Goal: Task Accomplishment & Management: Complete application form

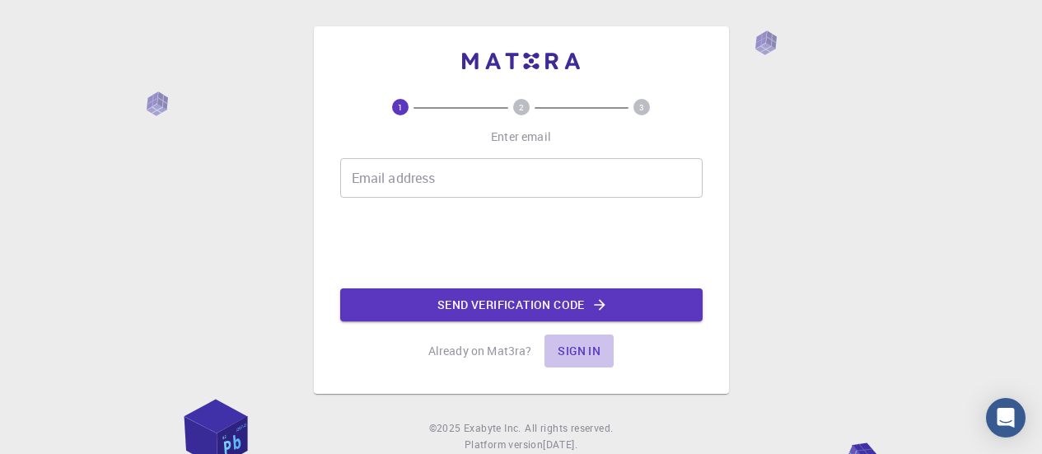
click at [572, 350] on button "Sign in" at bounding box center [578, 350] width 69 height 33
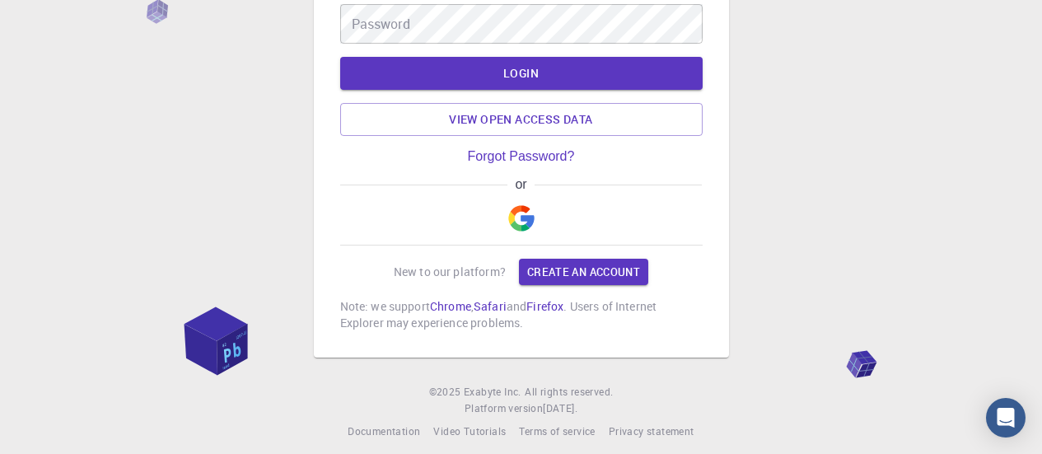
scroll to position [160, 0]
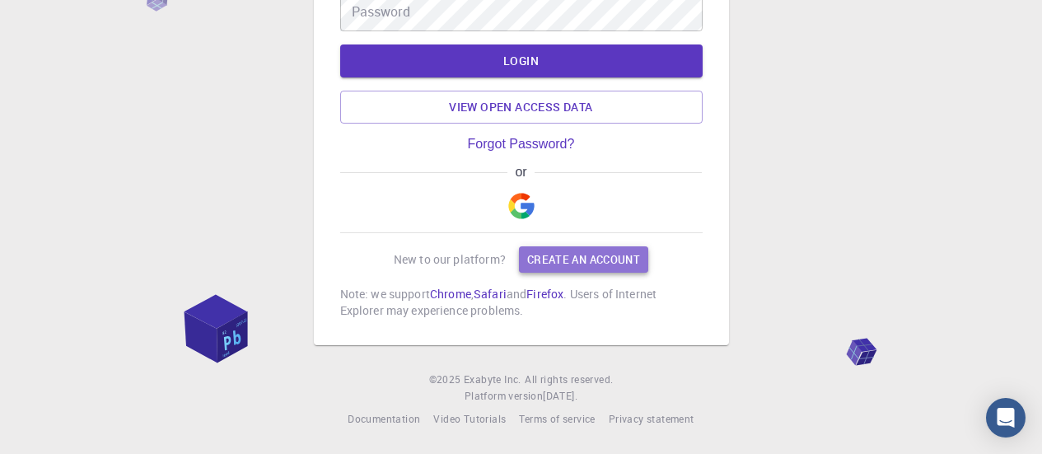
click at [584, 261] on link "Create an account" at bounding box center [583, 259] width 129 height 26
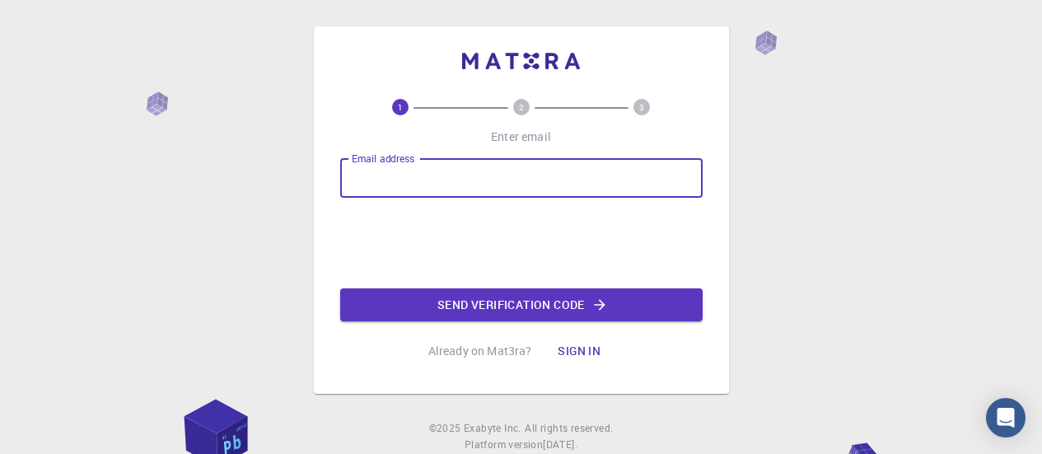
click at [434, 184] on input "Email address" at bounding box center [521, 178] width 362 height 40
type input "[EMAIL_ADDRESS][DOMAIN_NAME]"
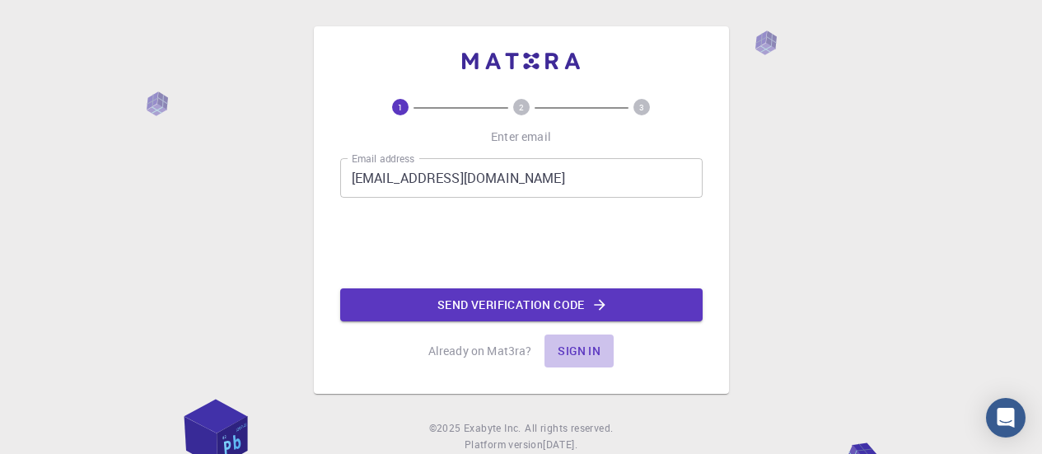
click at [579, 351] on button "Sign in" at bounding box center [578, 350] width 69 height 33
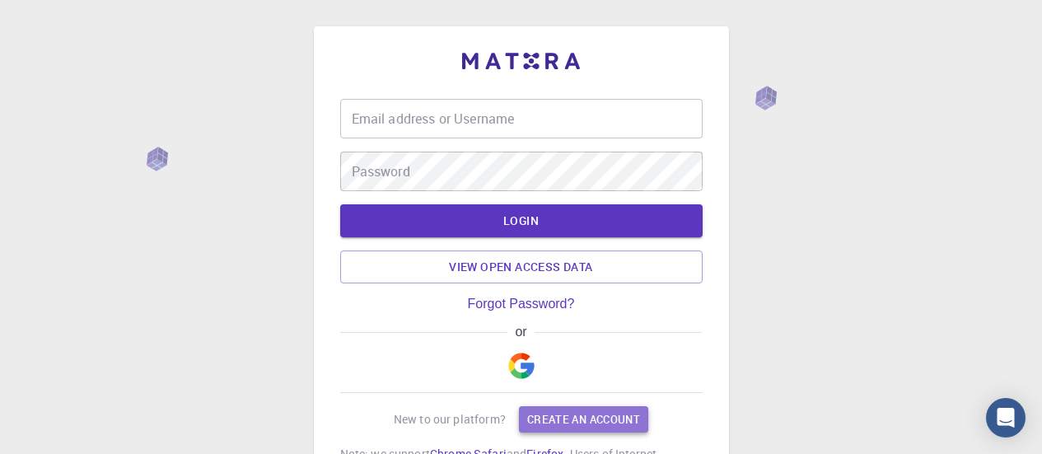
click at [586, 420] on link "Create an account" at bounding box center [583, 419] width 129 height 26
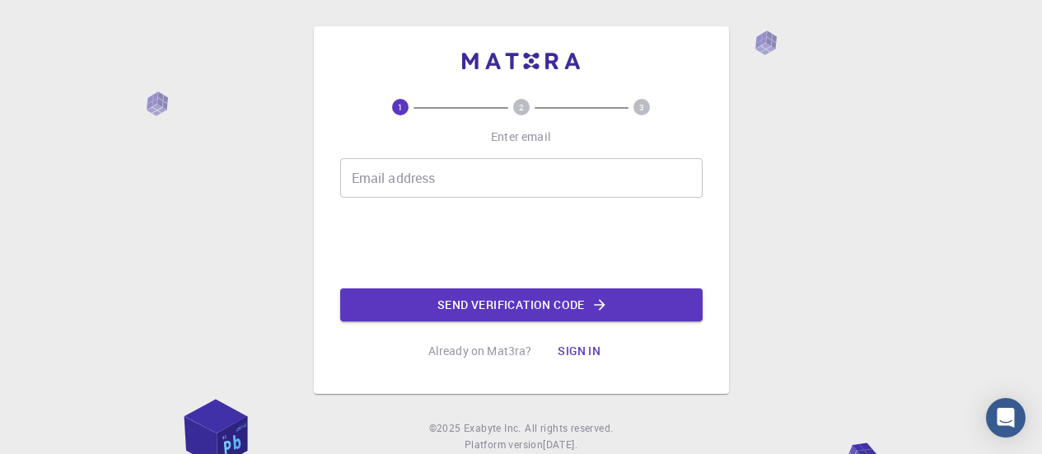
click at [441, 181] on input "Email address" at bounding box center [521, 178] width 362 height 40
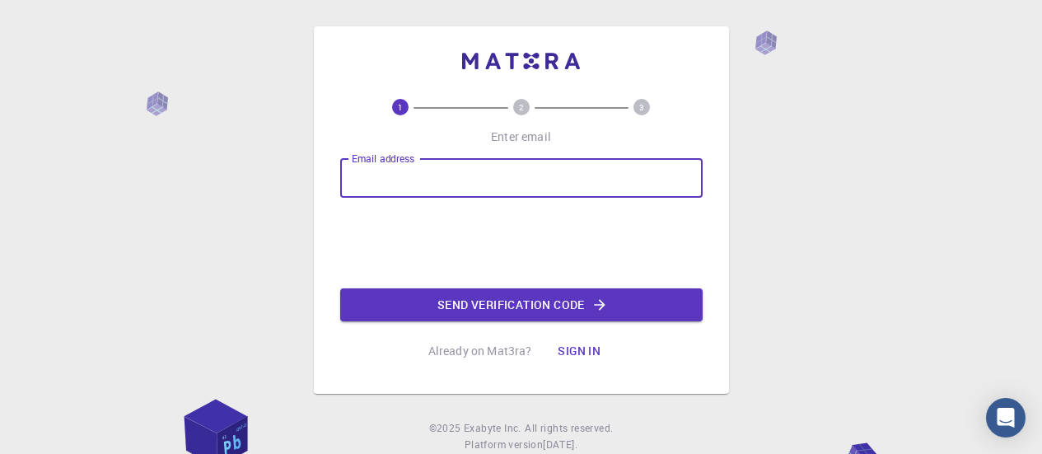
type input "[EMAIL_ADDRESS][DOMAIN_NAME]"
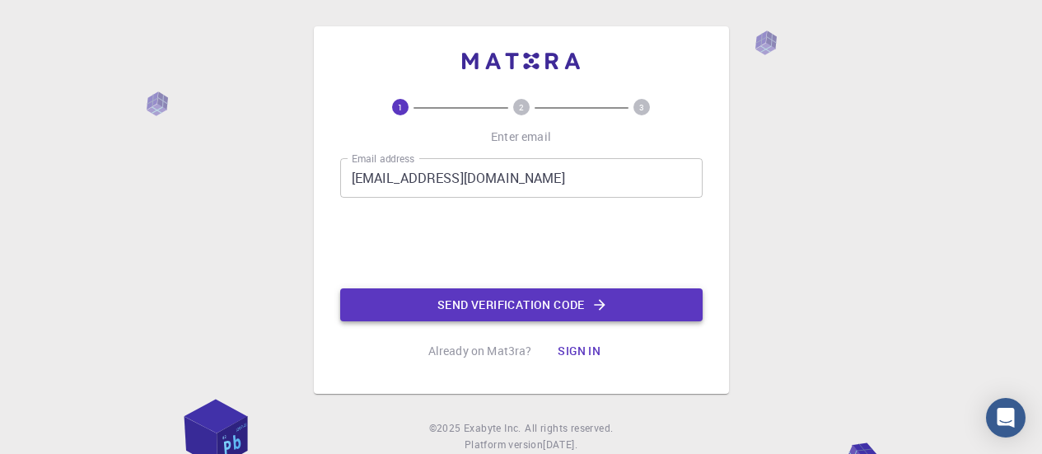
click at [576, 305] on button "Send verification code" at bounding box center [521, 304] width 362 height 33
